Goal: Obtain resource: Download file/media

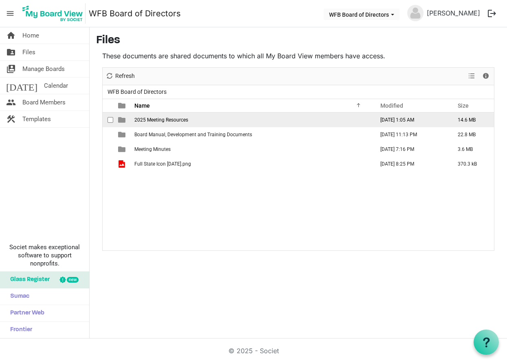
click at [163, 119] on span "2025 Meeting Resources" at bounding box center [161, 120] width 54 height 6
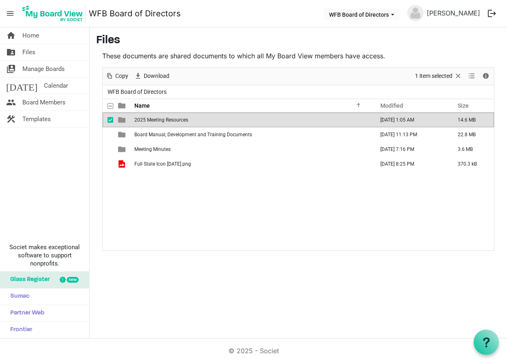
click at [163, 119] on span "2025 Meeting Resources" at bounding box center [161, 120] width 54 height 6
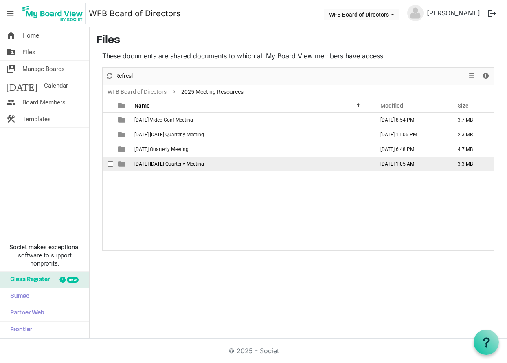
click at [156, 167] on td "September 18-19 Quarterly Meeting" at bounding box center [252, 163] width 240 height 15
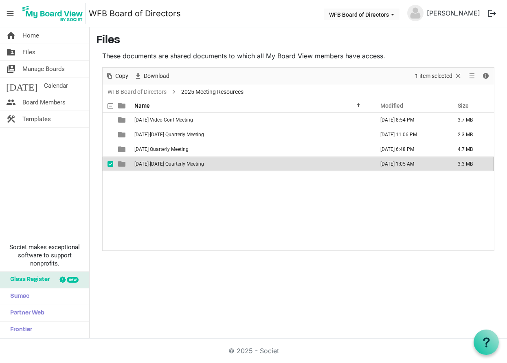
click at [156, 167] on td "September 18-19 Quarterly Meeting" at bounding box center [252, 163] width 240 height 15
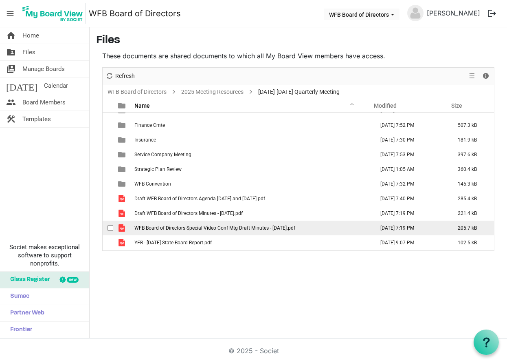
scroll to position [24, 0]
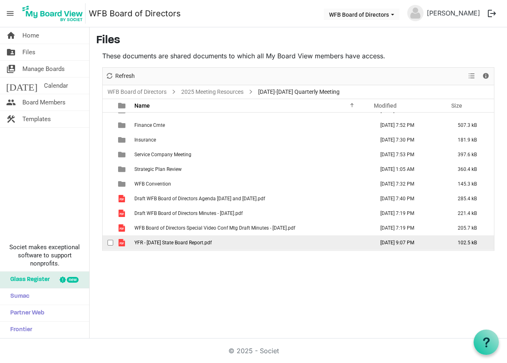
click at [176, 240] on span "YFR - September 2025 State Board Report.pdf" at bounding box center [172, 243] width 77 height 6
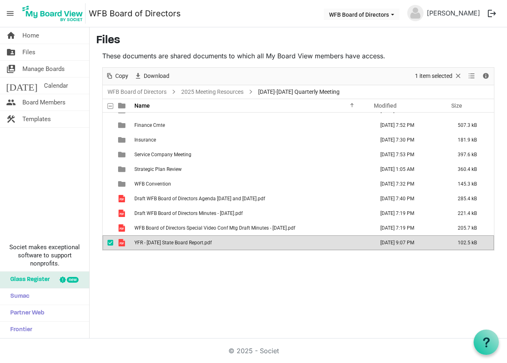
click at [176, 240] on span "YFR - [DATE] State Board Report.pdf" at bounding box center [172, 243] width 77 height 6
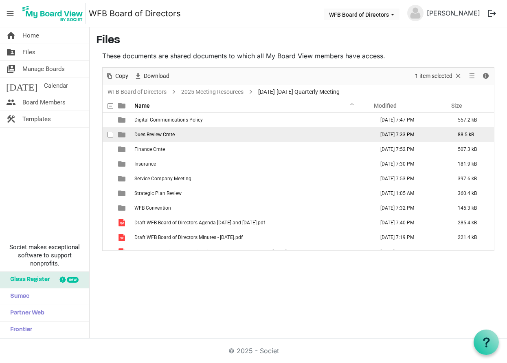
scroll to position [0, 0]
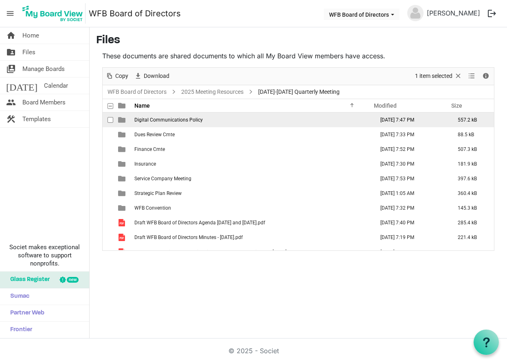
click at [195, 119] on span "Digital Communications Policy" at bounding box center [168, 120] width 68 height 6
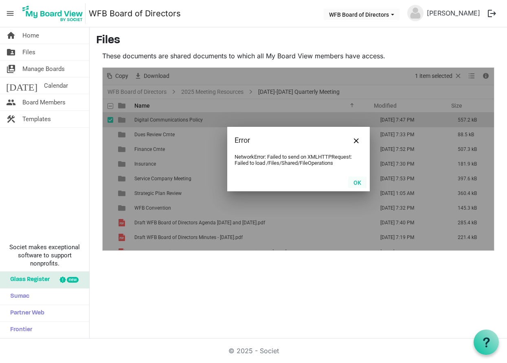
click at [355, 184] on button "OK" at bounding box center [357, 181] width 18 height 11
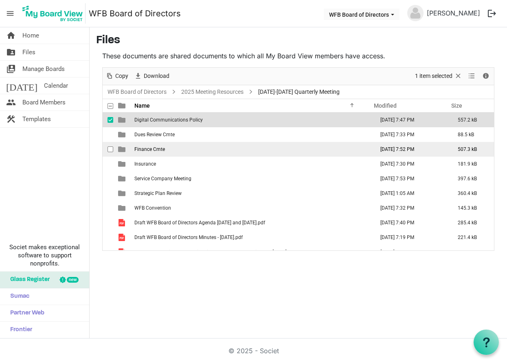
click at [144, 148] on span "Finance Cmte" at bounding box center [149, 149] width 31 height 6
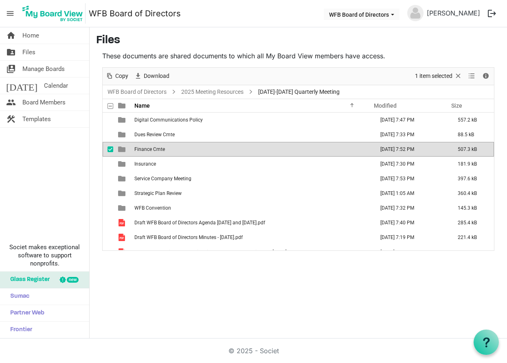
click at [152, 150] on span "Finance Cmte" at bounding box center [149, 149] width 31 height 6
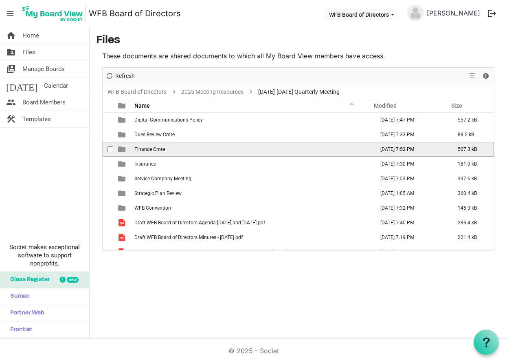
click at [152, 150] on span "Finance Cmte" at bounding box center [149, 149] width 31 height 6
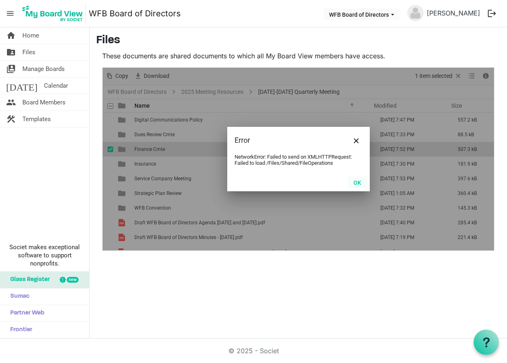
click at [360, 182] on button "OK" at bounding box center [357, 181] width 18 height 11
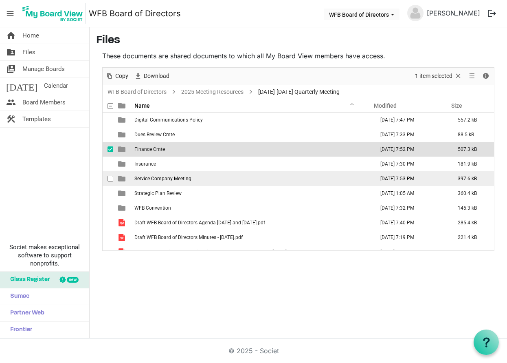
click at [158, 178] on span "Service Company Meeting" at bounding box center [162, 179] width 57 height 6
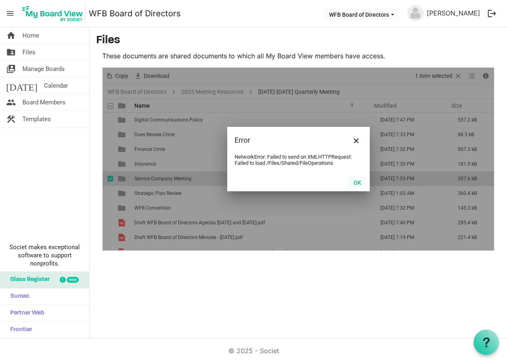
click at [359, 184] on button "OK" at bounding box center [357, 181] width 18 height 11
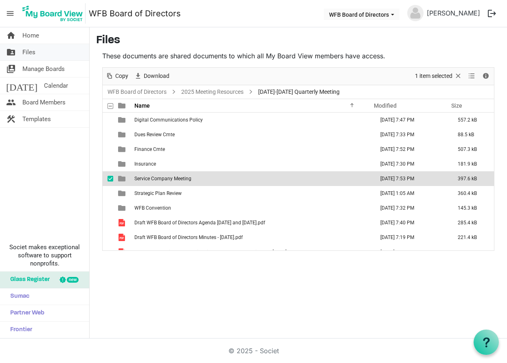
click at [34, 53] on span "Files" at bounding box center [28, 52] width 13 height 16
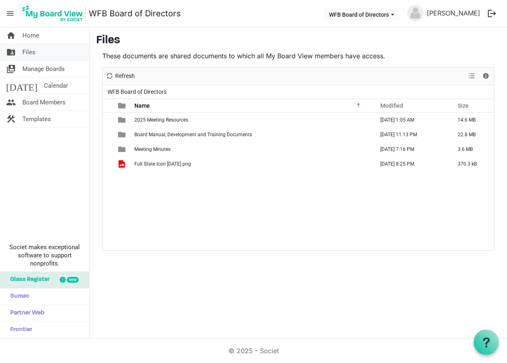
click at [31, 57] on span "Files" at bounding box center [28, 52] width 13 height 16
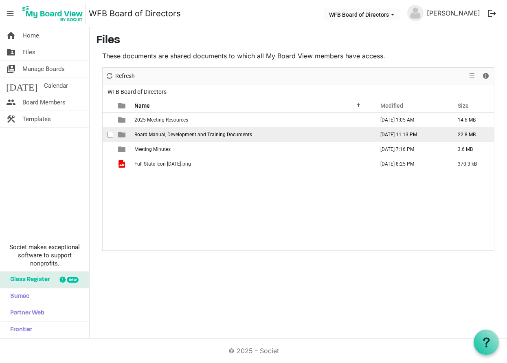
click at [211, 133] on span "Board Manual, Development and Training Documents" at bounding box center [193, 135] width 118 height 6
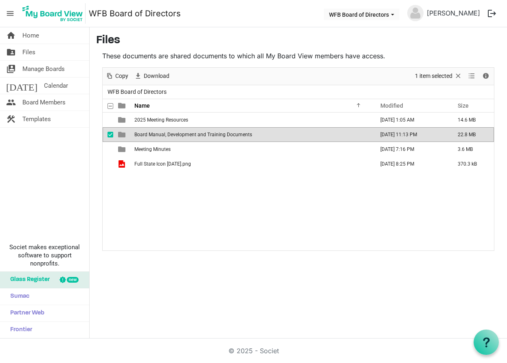
click at [156, 135] on span "Board Manual, Development and Training Documents" at bounding box center [193, 135] width 118 height 6
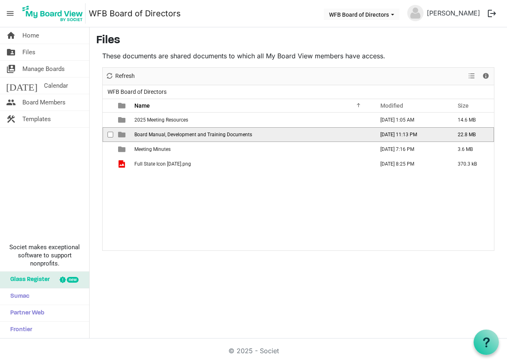
click at [156, 135] on span "Board Manual, Development and Training Documents" at bounding box center [193, 135] width 118 height 6
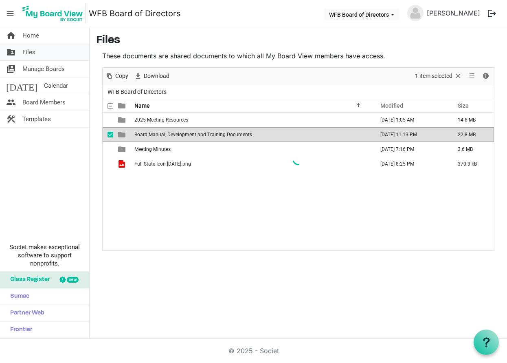
click at [46, 56] on link "folder_shared Files" at bounding box center [44, 52] width 89 height 16
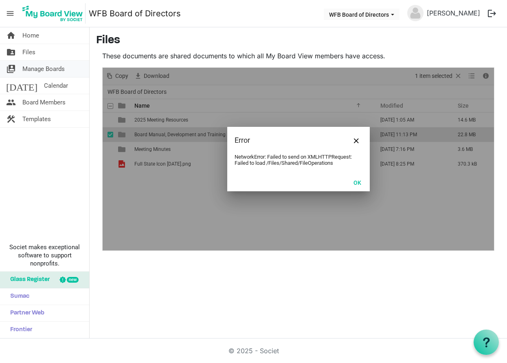
click at [46, 68] on span "Manage Boards" at bounding box center [43, 69] width 42 height 16
click at [359, 184] on button "OK" at bounding box center [357, 181] width 18 height 11
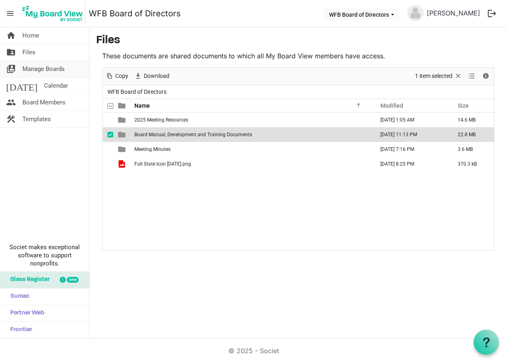
click at [42, 68] on span "Manage Boards" at bounding box center [43, 69] width 42 height 16
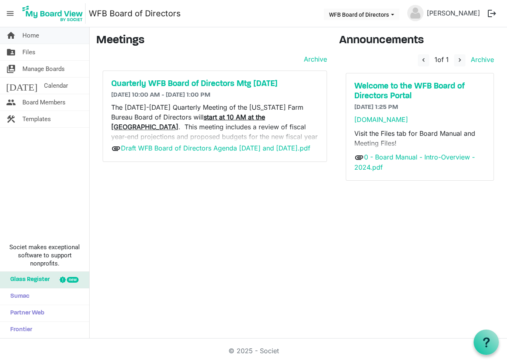
click at [28, 39] on span "Home" at bounding box center [30, 35] width 17 height 16
click at [140, 148] on link "Draft WFB Board of Directors Agenda [DATE] and [DATE].pdf" at bounding box center [215, 148] width 189 height 8
click at [24, 56] on span "Files" at bounding box center [28, 52] width 13 height 16
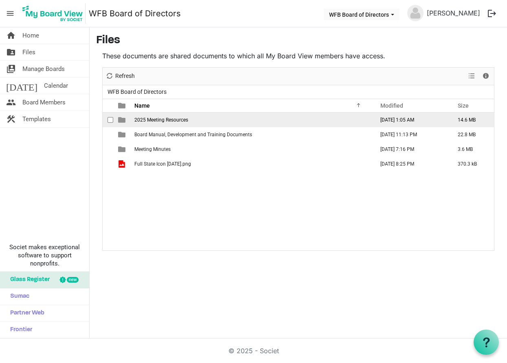
click at [170, 120] on span "2025 Meeting Resources" at bounding box center [161, 120] width 54 height 6
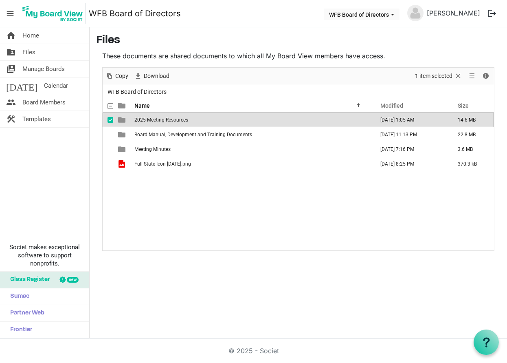
click at [170, 120] on span "2025 Meeting Resources" at bounding box center [161, 120] width 54 height 6
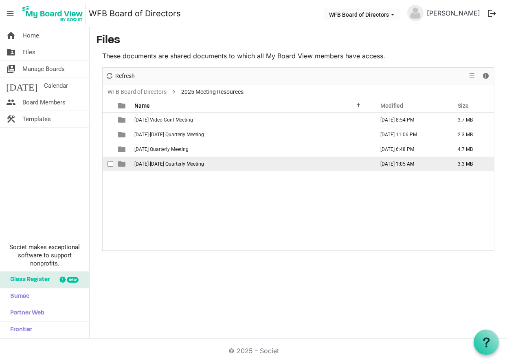
click at [163, 165] on span "September 18-19 Quarterly Meeting" at bounding box center [169, 164] width 70 height 6
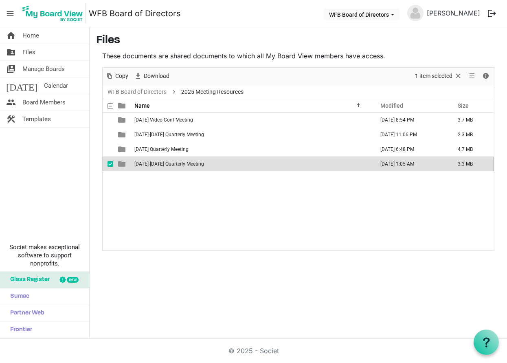
click at [163, 165] on span "September 18-19 Quarterly Meeting" at bounding box center [169, 164] width 70 height 6
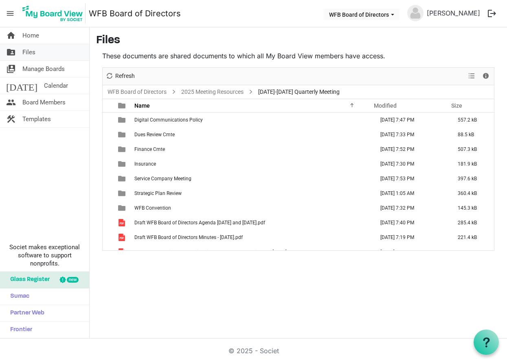
click at [28, 48] on span "Files" at bounding box center [28, 52] width 13 height 16
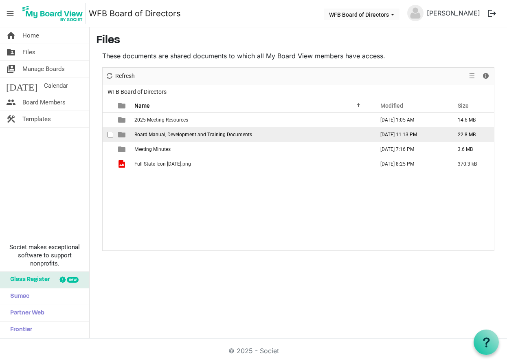
click at [148, 132] on span "Board Manual, Development and Training Documents" at bounding box center [193, 135] width 118 height 6
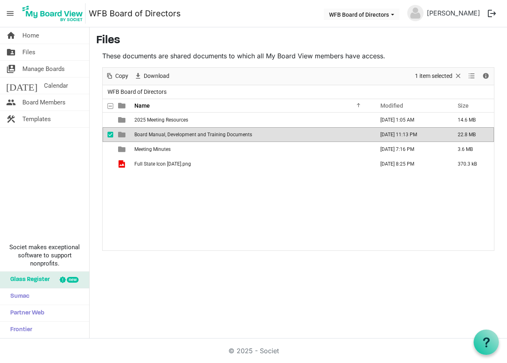
click at [148, 132] on span "Board Manual, Development and Training Documents" at bounding box center [193, 135] width 118 height 6
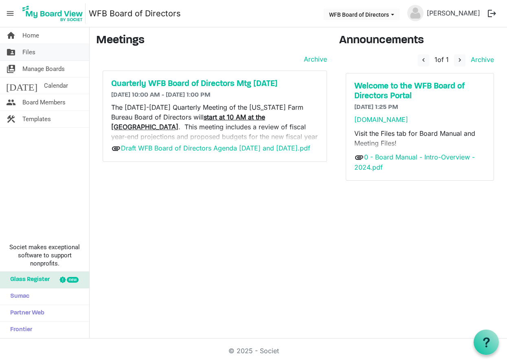
click at [39, 50] on link "folder_shared Files" at bounding box center [44, 52] width 89 height 16
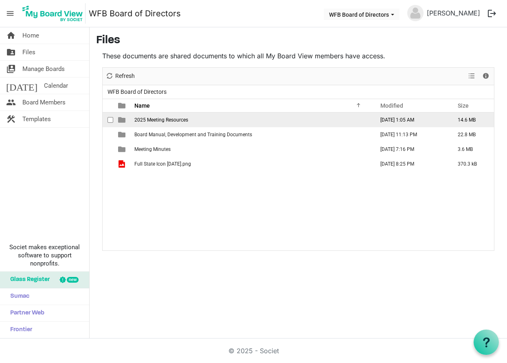
click at [157, 120] on span "2025 Meeting Resources" at bounding box center [161, 120] width 54 height 6
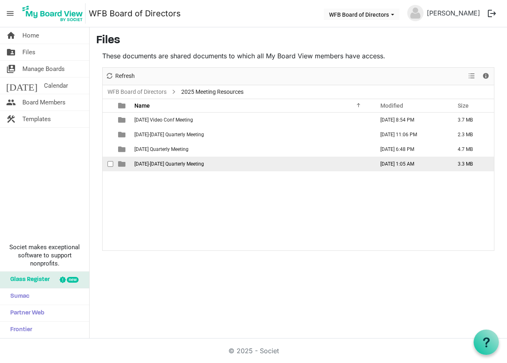
click at [163, 165] on span "[DATE]-[DATE] Quarterly Meeting" at bounding box center [169, 164] width 70 height 6
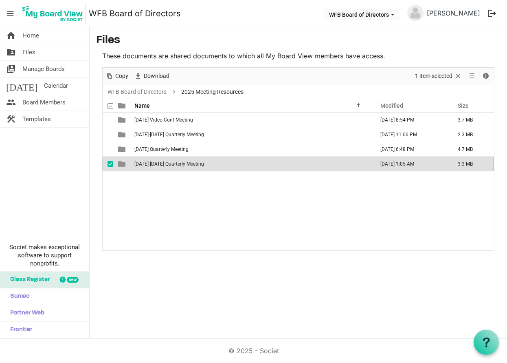
click at [163, 165] on span "[DATE]-[DATE] Quarterly Meeting" at bounding box center [169, 164] width 70 height 6
